Goal: Contribute content

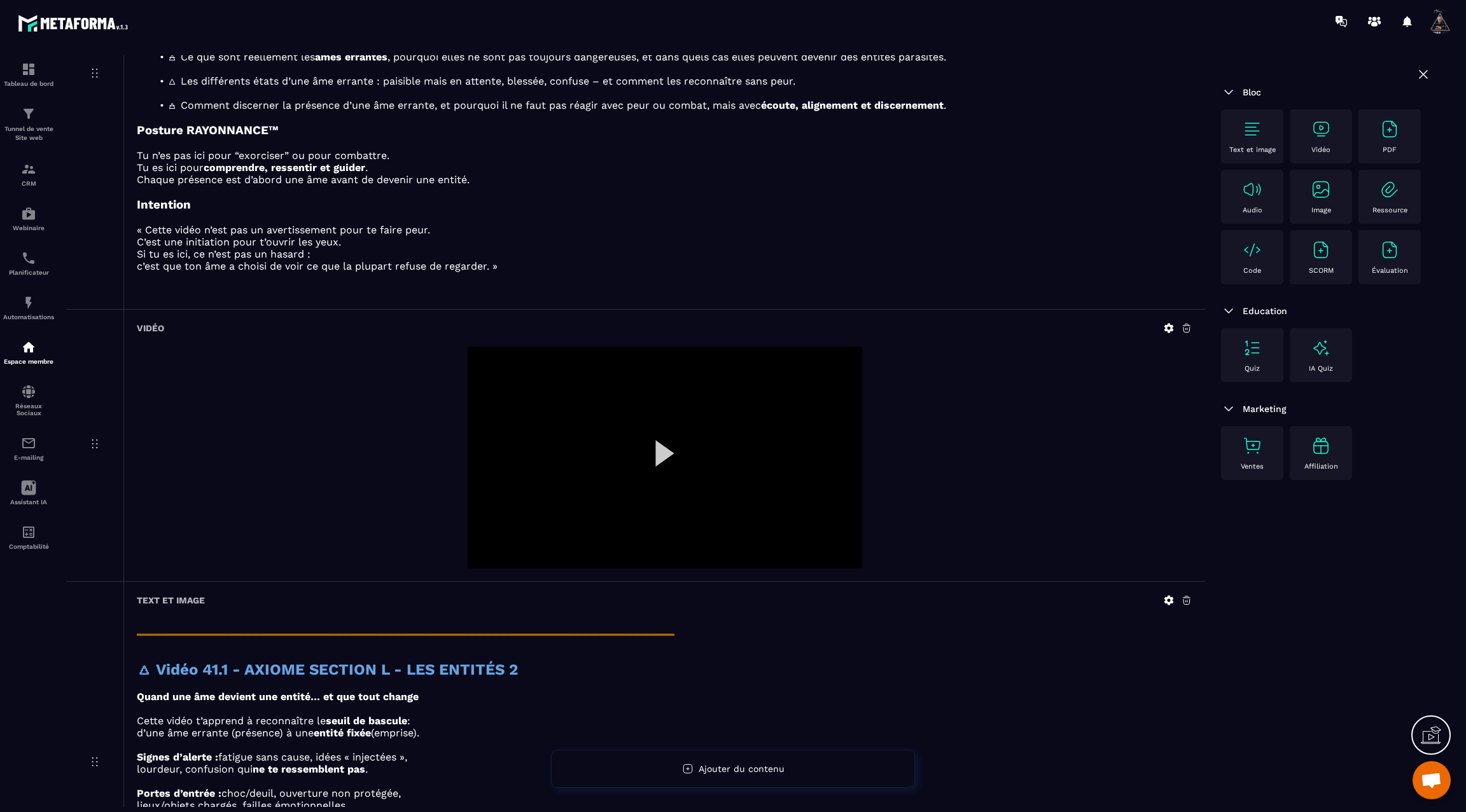
scroll to position [405, 0]
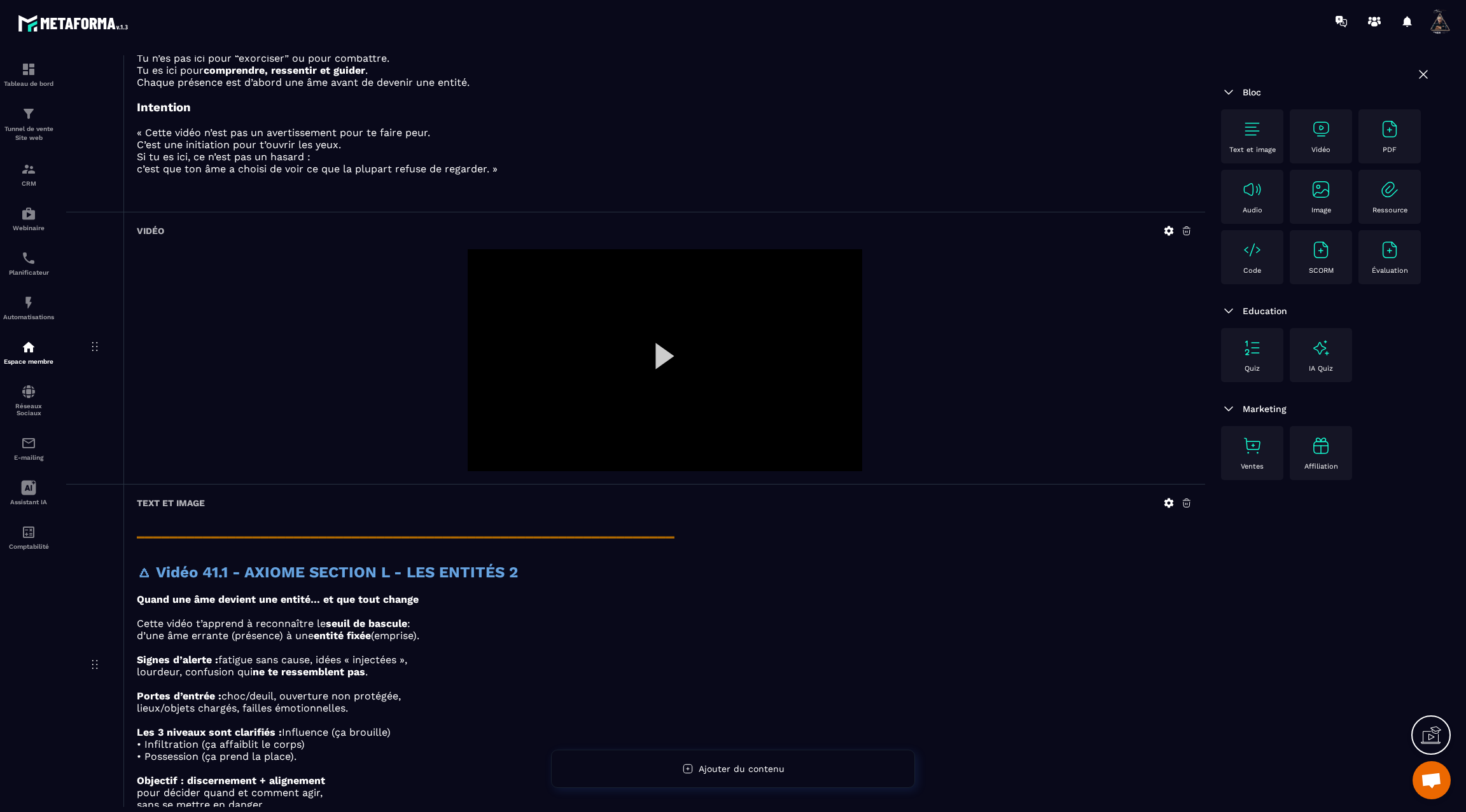
click at [658, 354] on div at bounding box center [664, 360] width 394 height 222
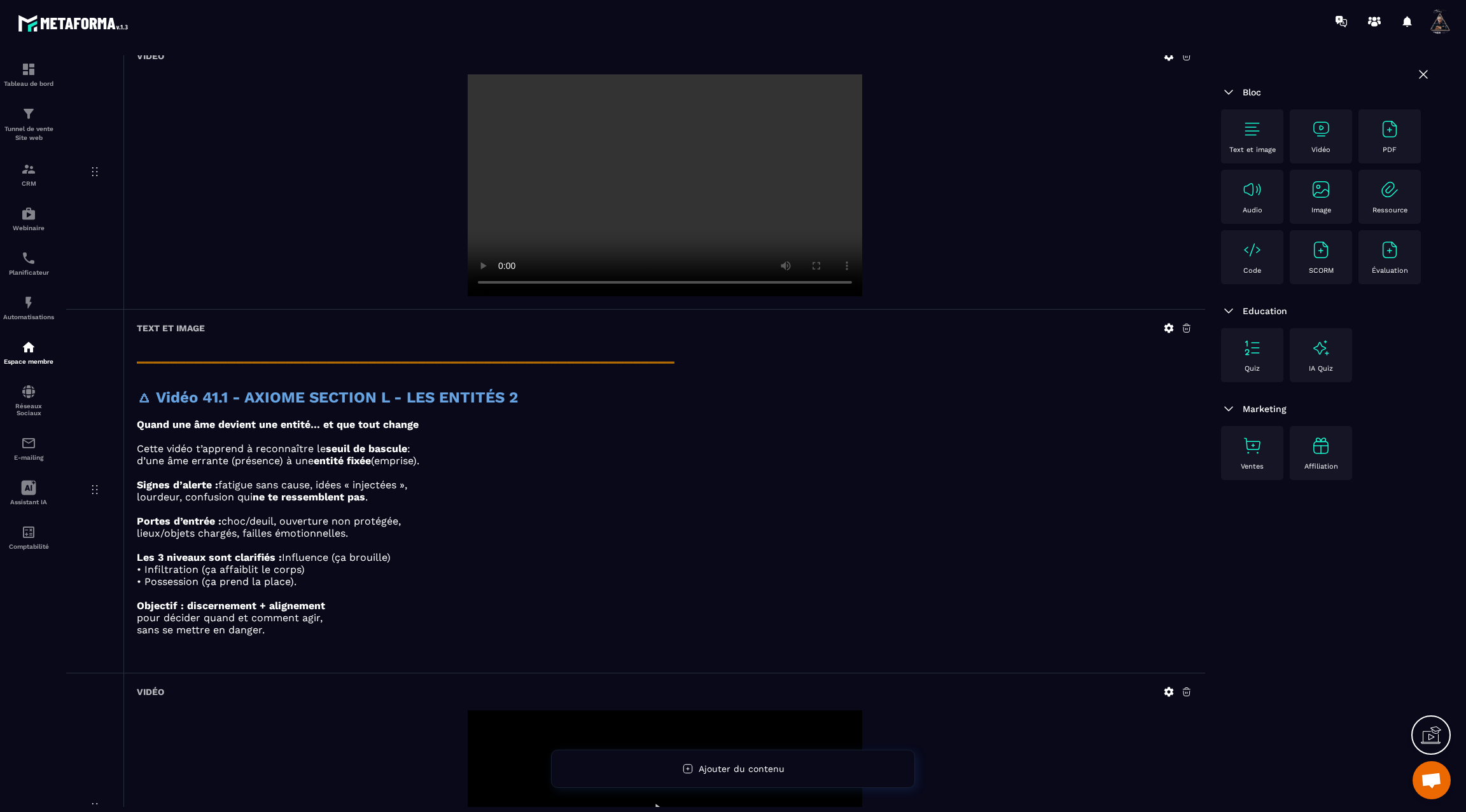
scroll to position [633, 0]
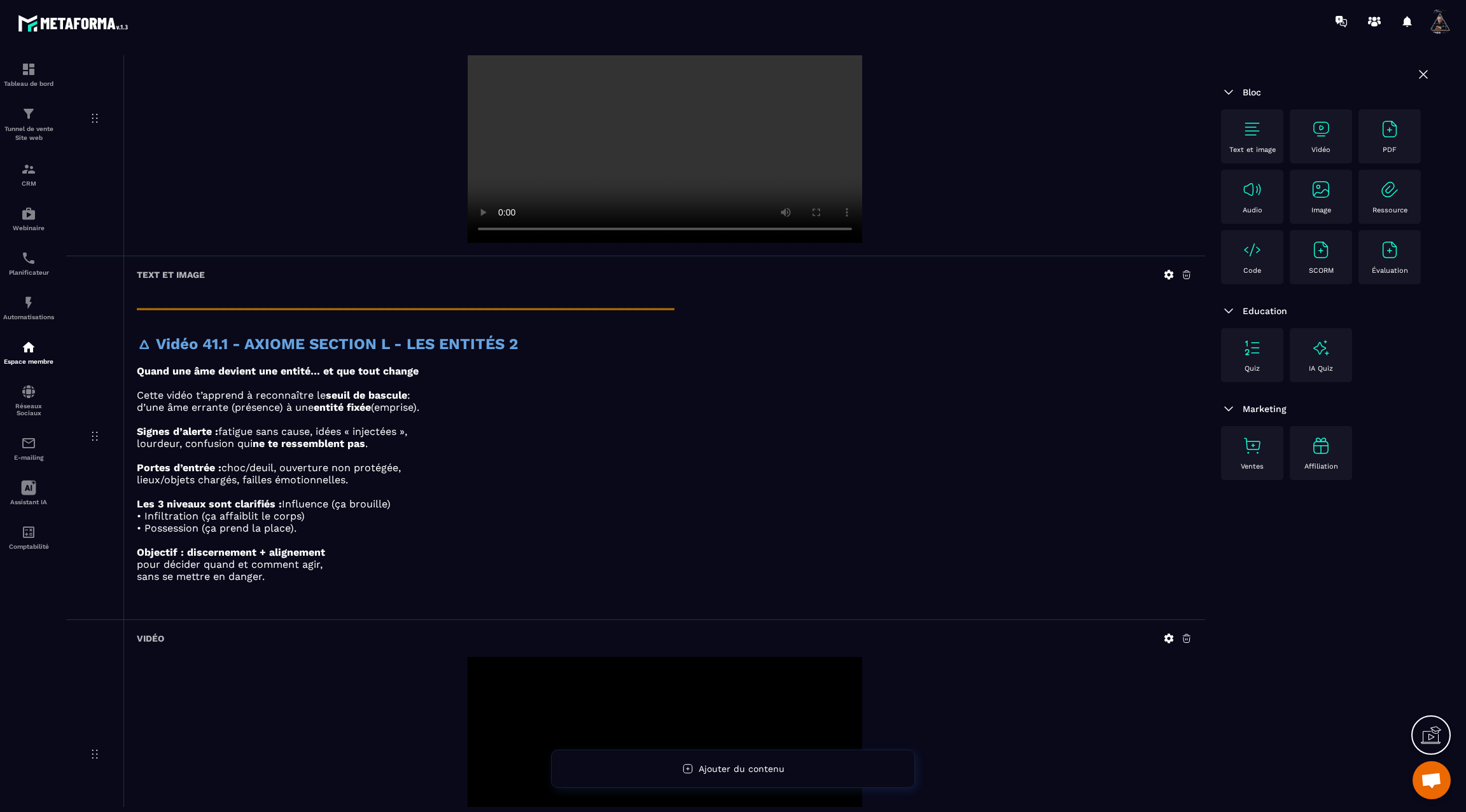
click at [1170, 269] on icon at bounding box center [1168, 274] width 11 height 11
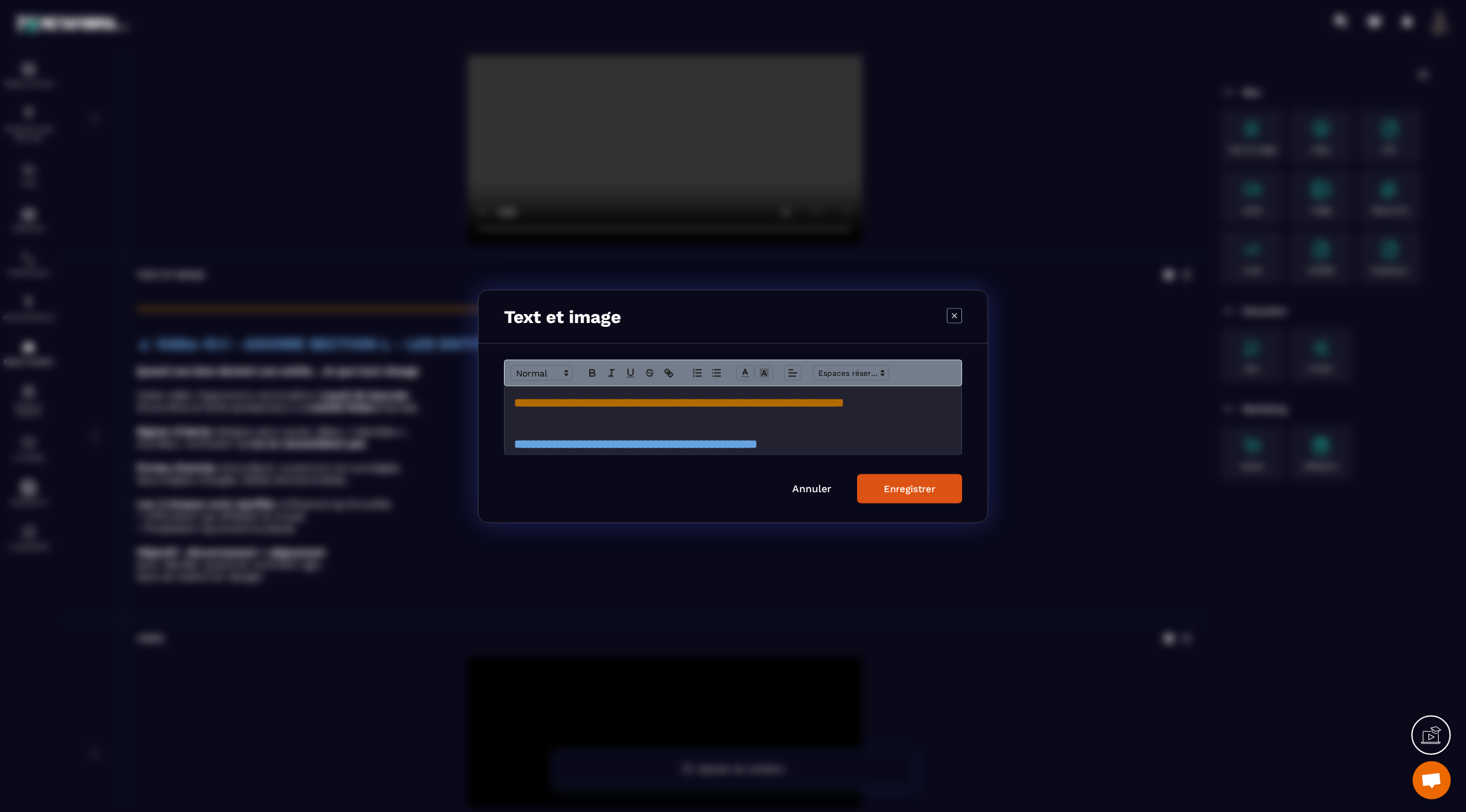
click at [808, 486] on link "Annuler" at bounding box center [811, 489] width 39 height 12
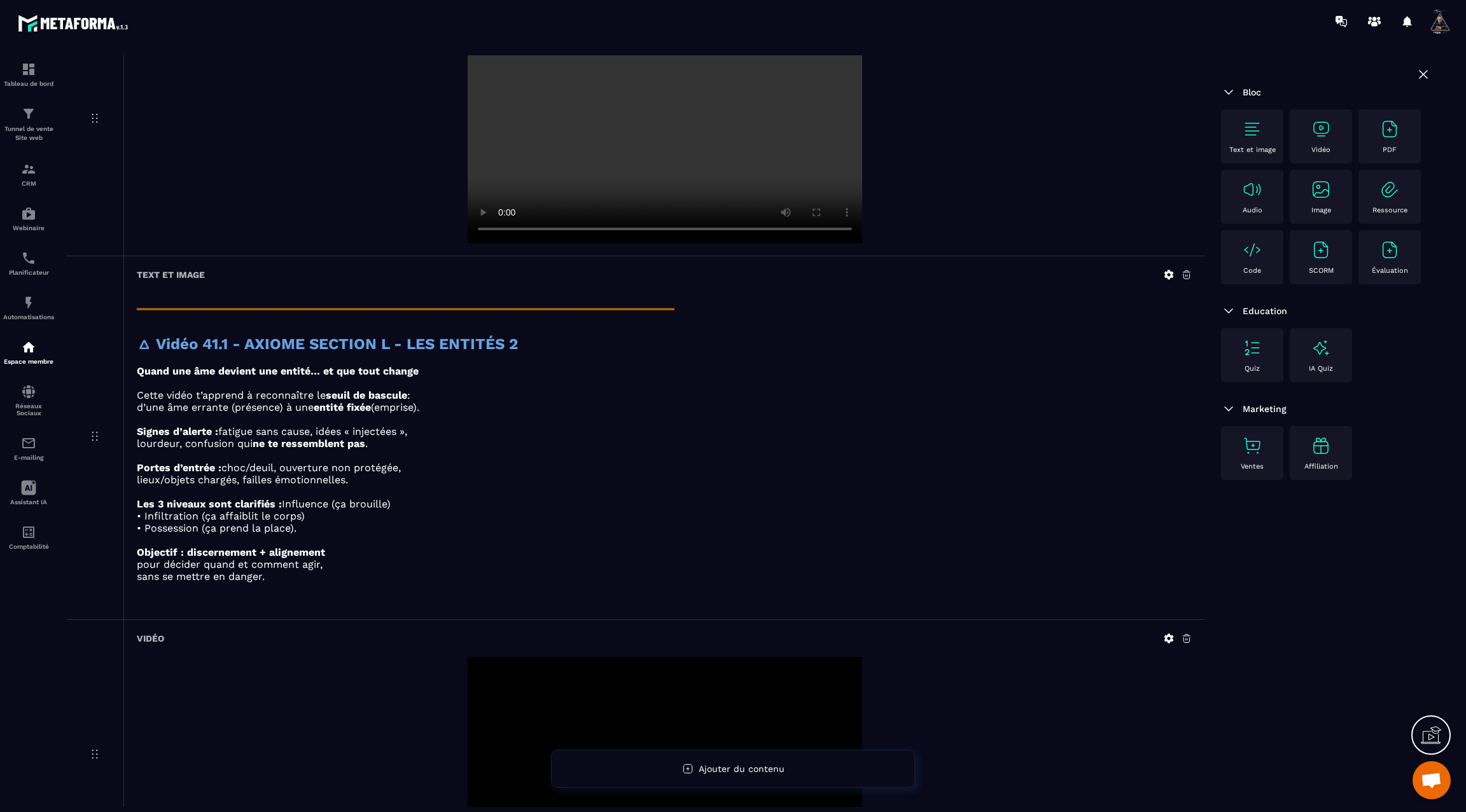
click at [1167, 633] on icon at bounding box center [1168, 639] width 11 height 11
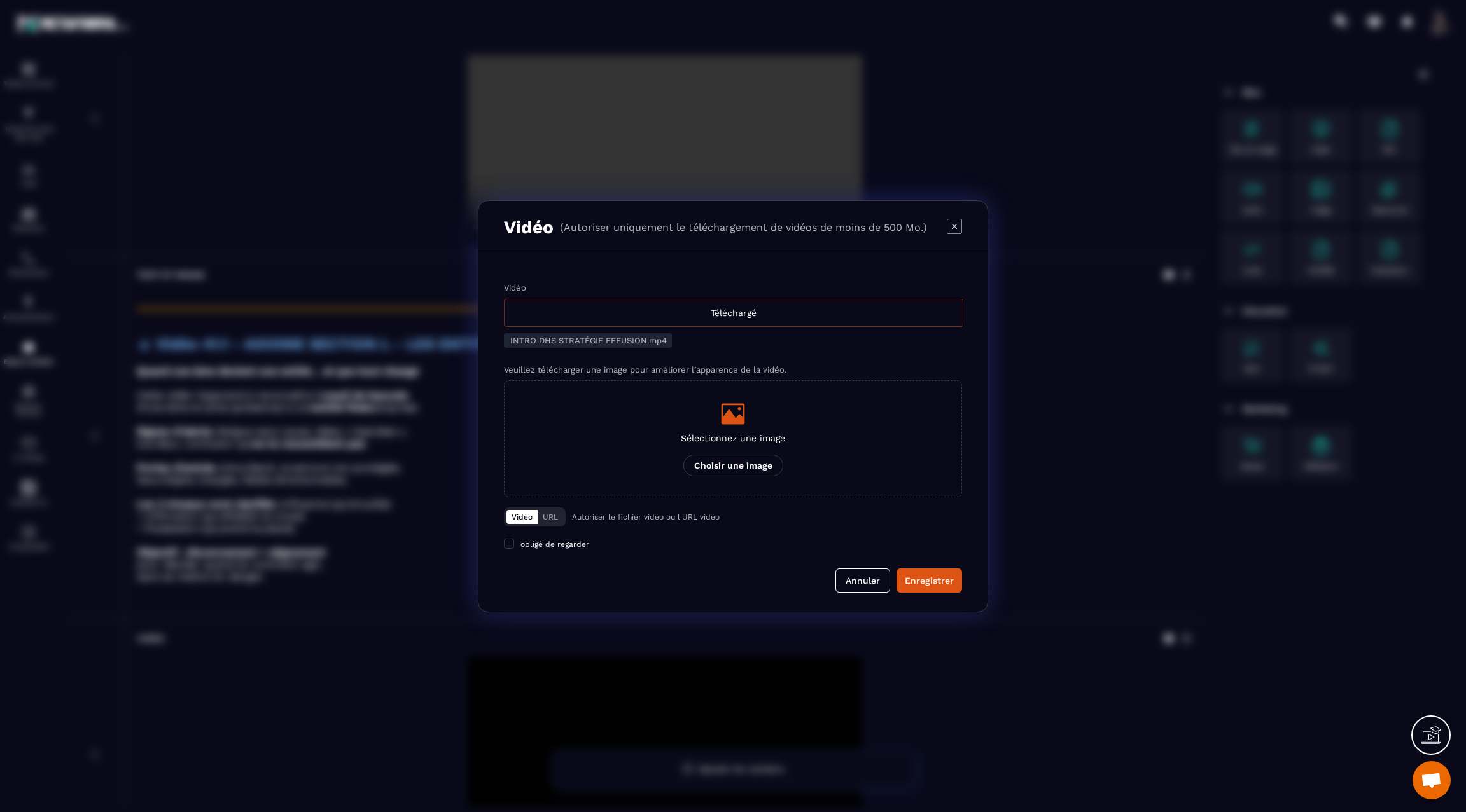
click at [890, 313] on div "Téléchargé" at bounding box center [733, 313] width 459 height 28
click at [0, 0] on input "Vidéo Téléchargé" at bounding box center [0, 0] width 0 height 0
click at [920, 578] on div "Enregistrer" at bounding box center [929, 581] width 49 height 13
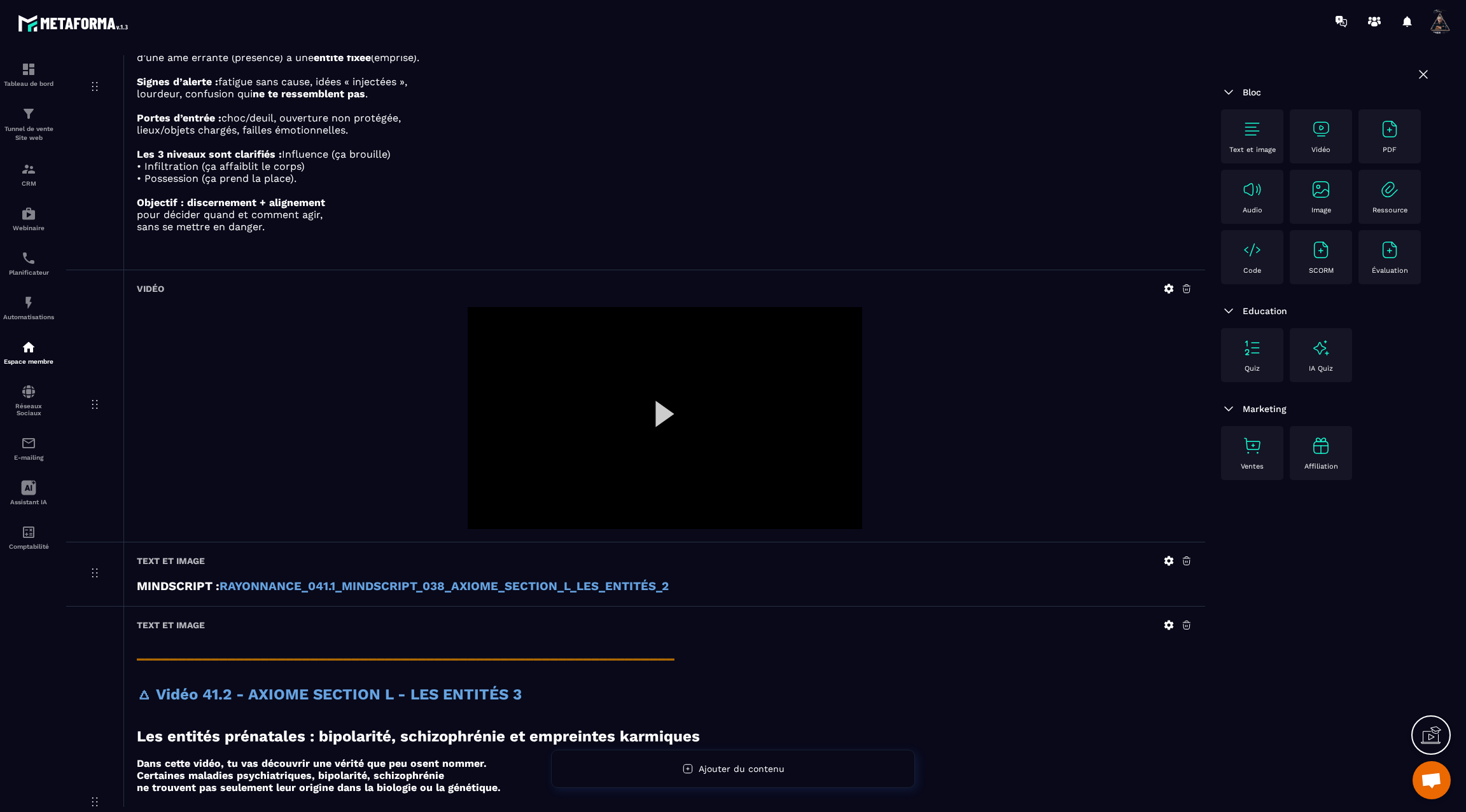
scroll to position [985, 0]
click at [659, 409] on div at bounding box center [664, 416] width 394 height 222
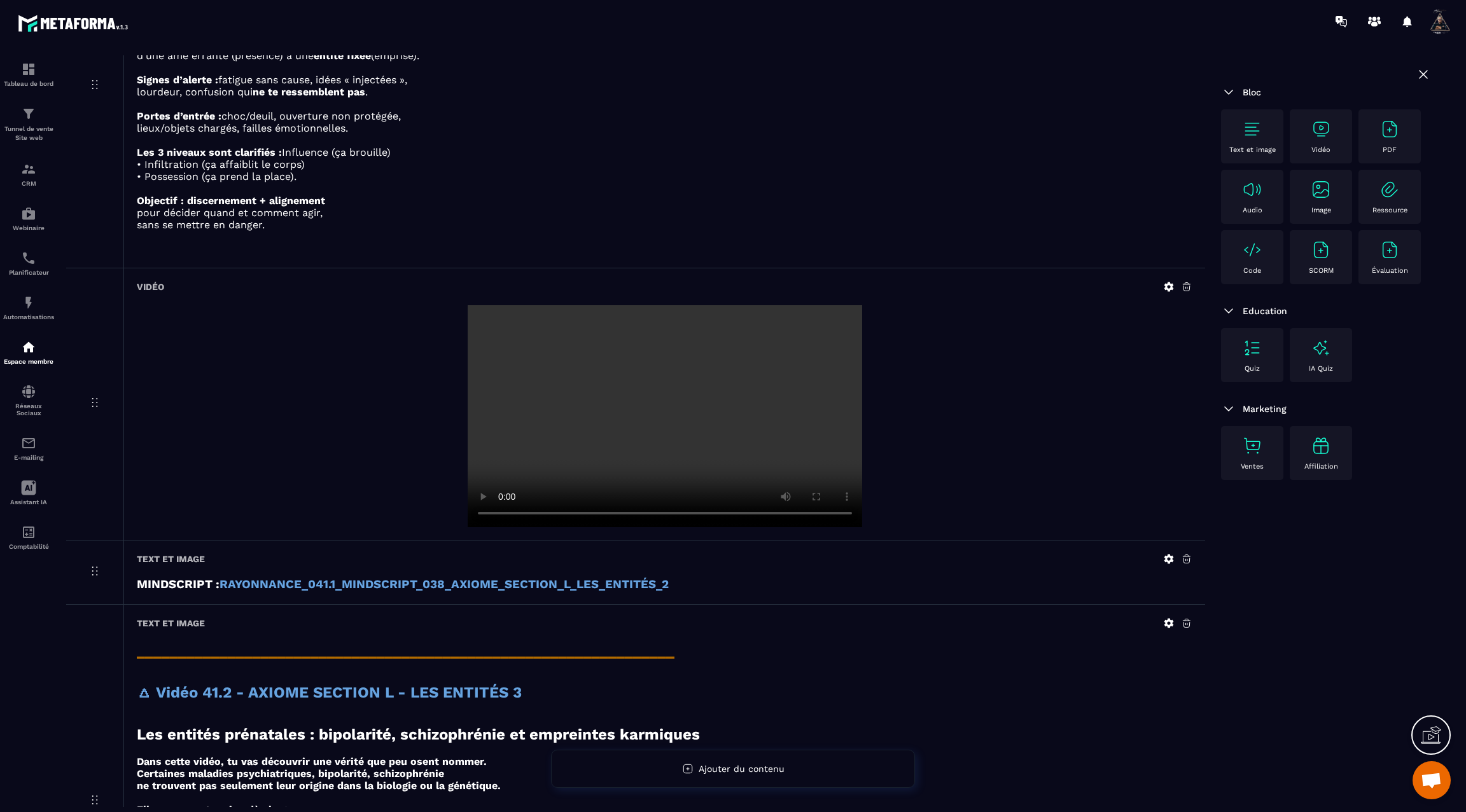
click at [659, 409] on video at bounding box center [664, 416] width 394 height 222
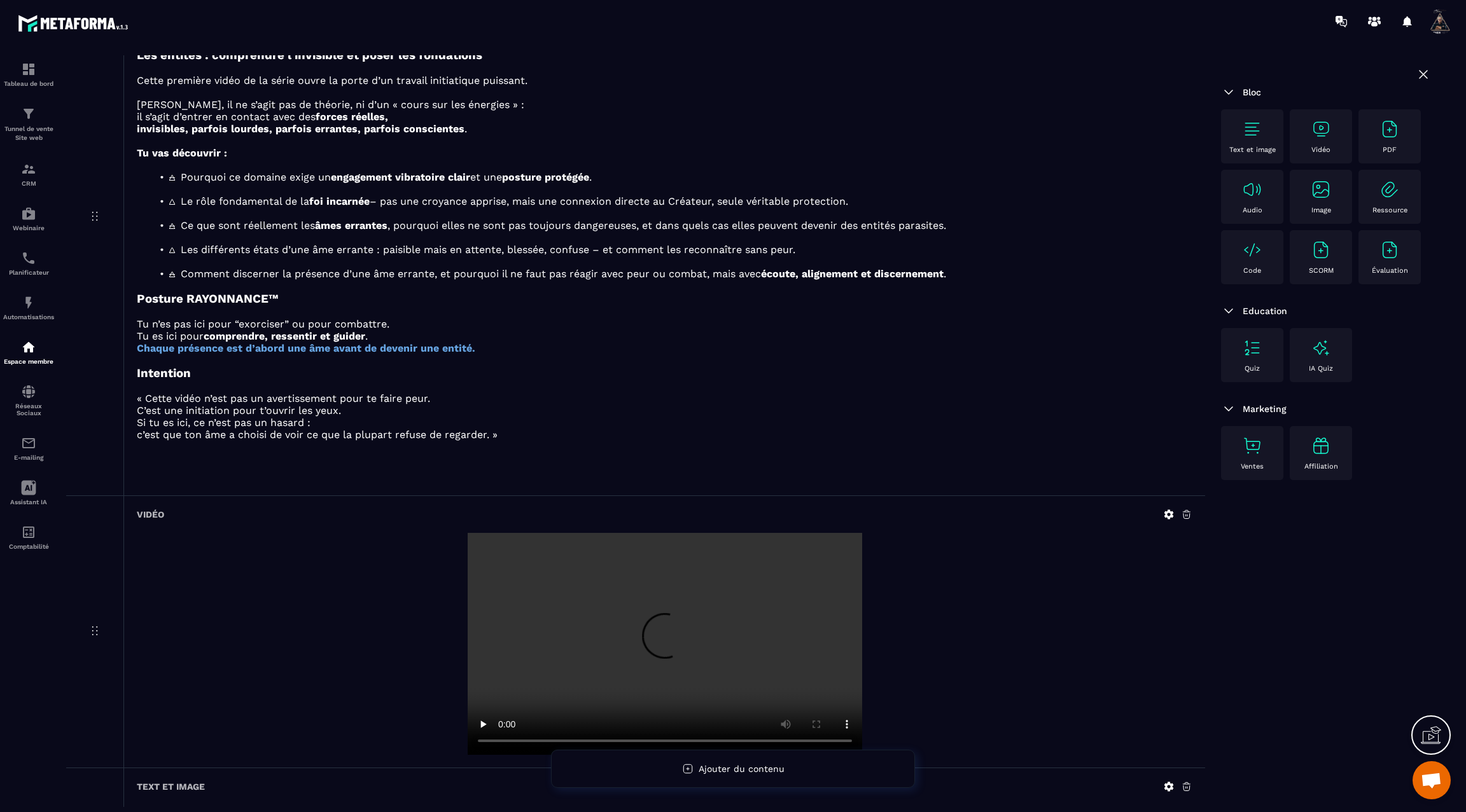
scroll to position [2575, 0]
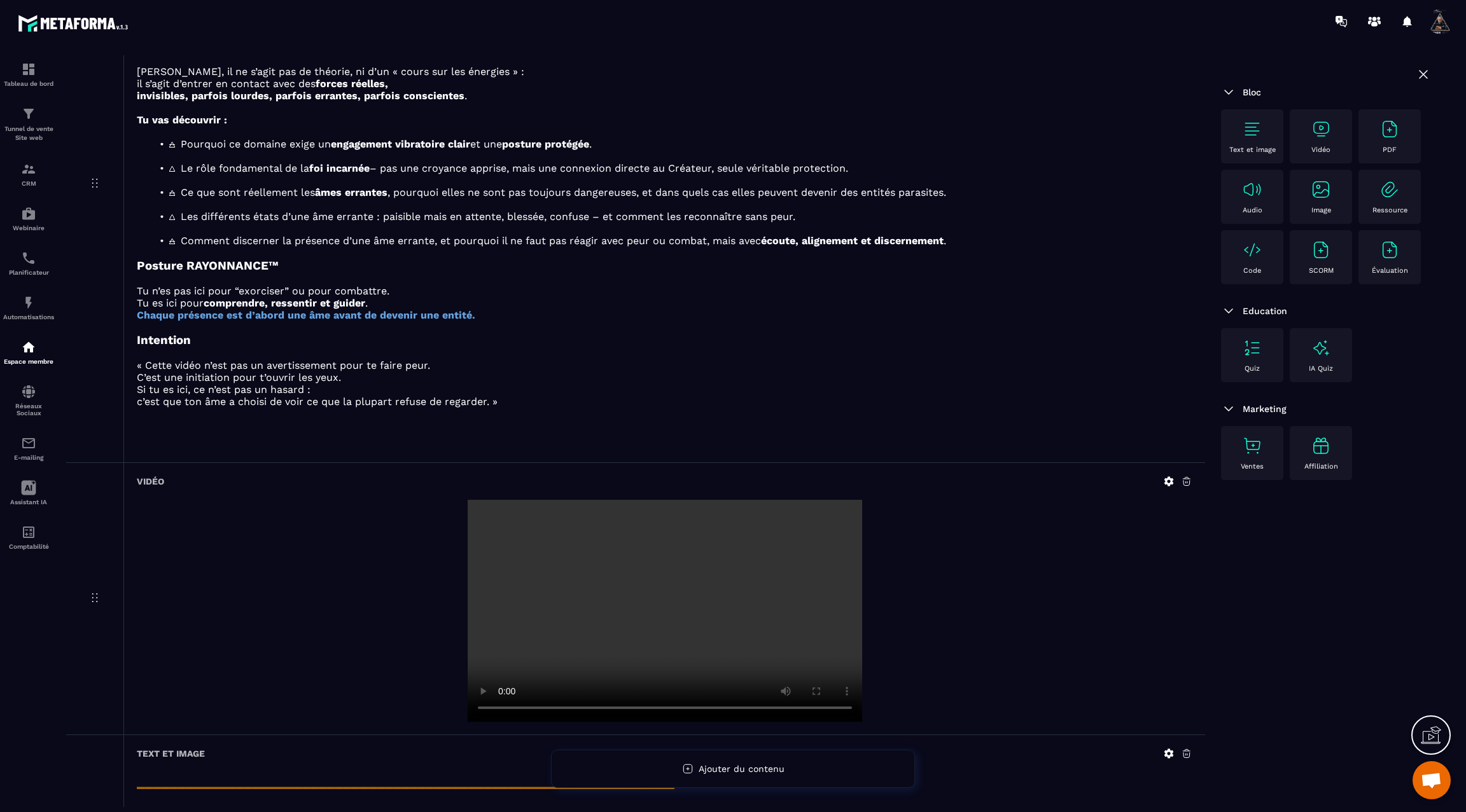
click at [1167, 476] on icon at bounding box center [1168, 481] width 11 height 11
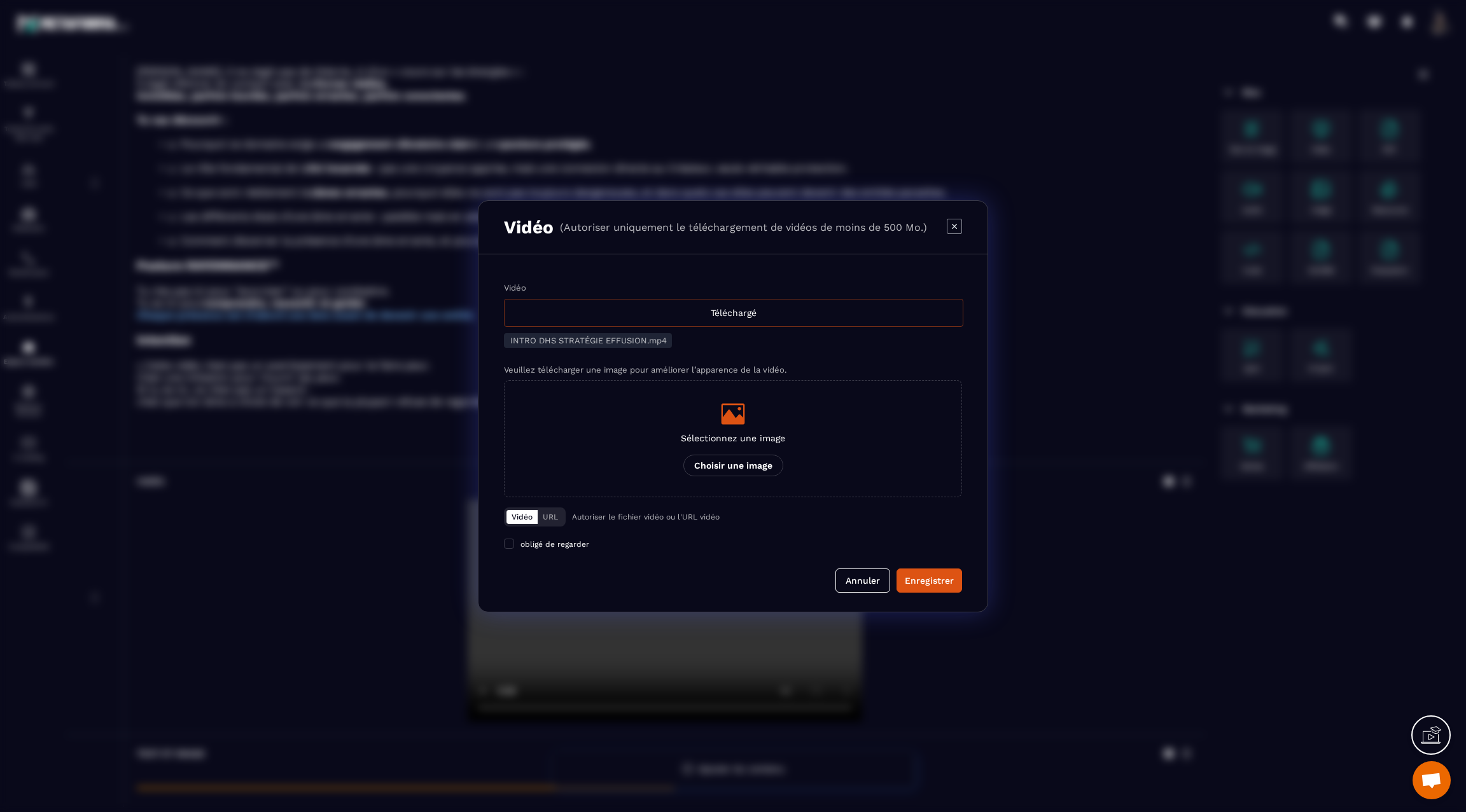
click at [694, 314] on div "Téléchargé" at bounding box center [733, 313] width 459 height 28
click at [0, 0] on input "Vidéo Téléchargé" at bounding box center [0, 0] width 0 height 0
click at [939, 580] on div "Enregistrer" at bounding box center [929, 581] width 49 height 13
